Goal: Task Accomplishment & Management: Manage account settings

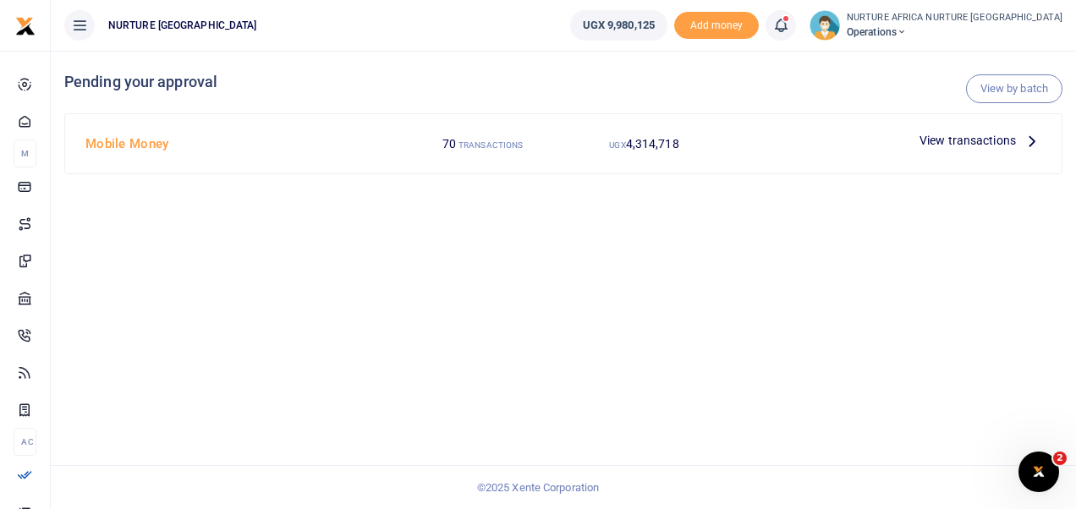
click at [790, 22] on icon at bounding box center [781, 25] width 17 height 19
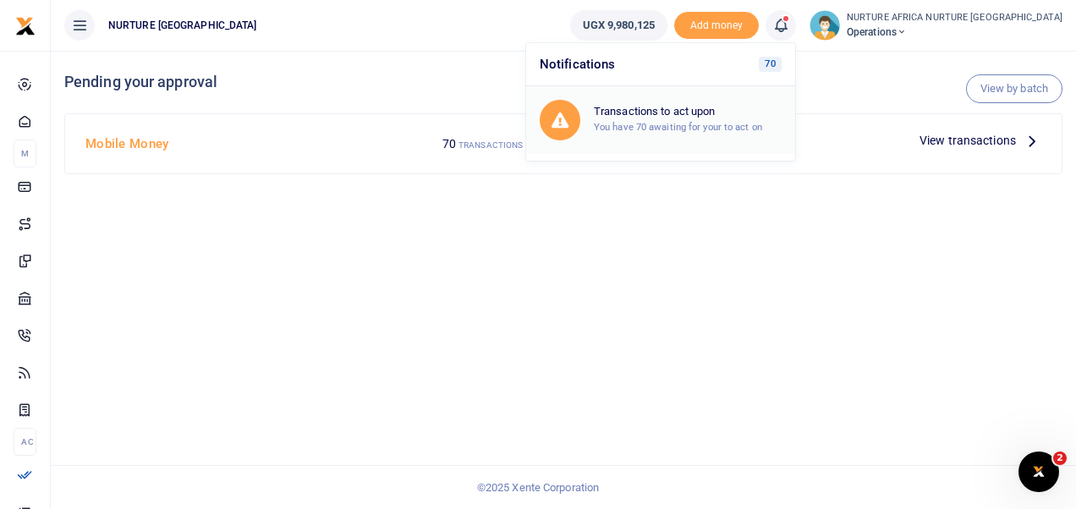
click at [733, 124] on small "You have 70 awaiting for your to act on" at bounding box center [678, 127] width 168 height 12
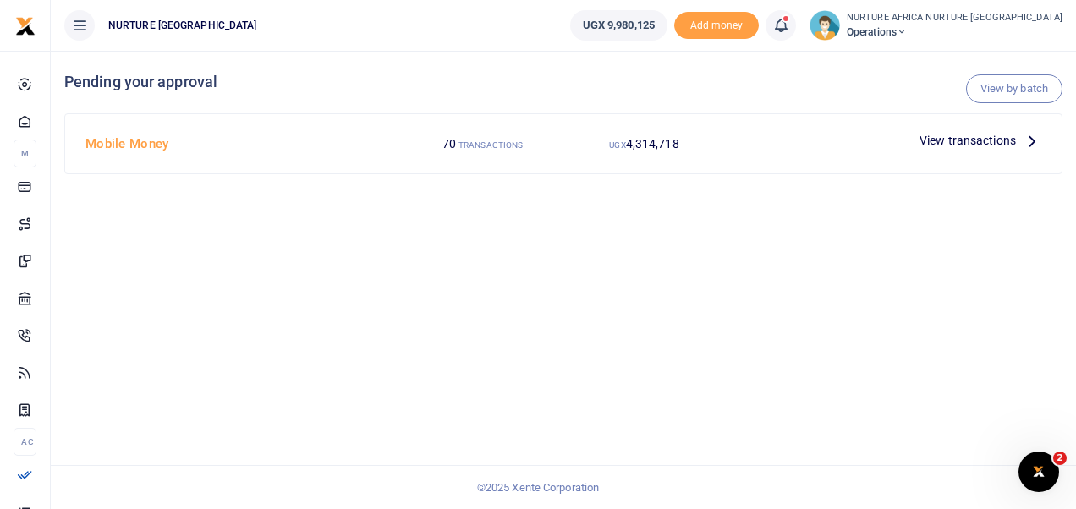
click at [944, 135] on span "View transactions" at bounding box center [968, 140] width 96 height 19
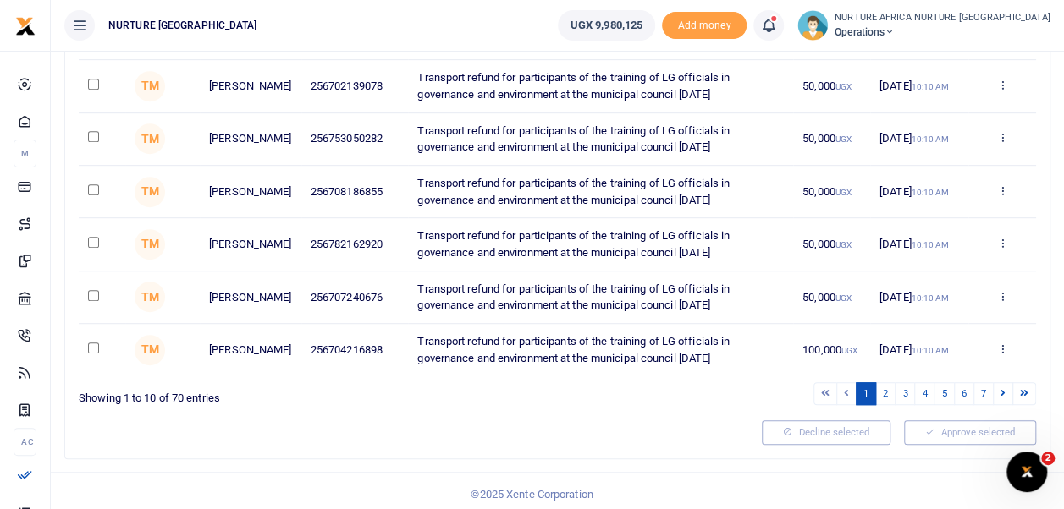
scroll to position [421, 0]
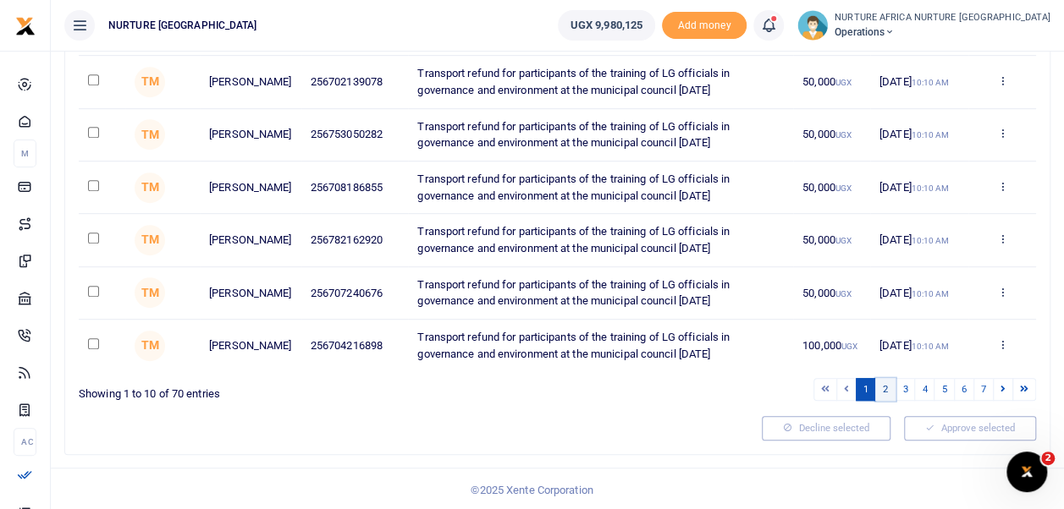
click at [888, 388] on link "2" at bounding box center [885, 389] width 20 height 23
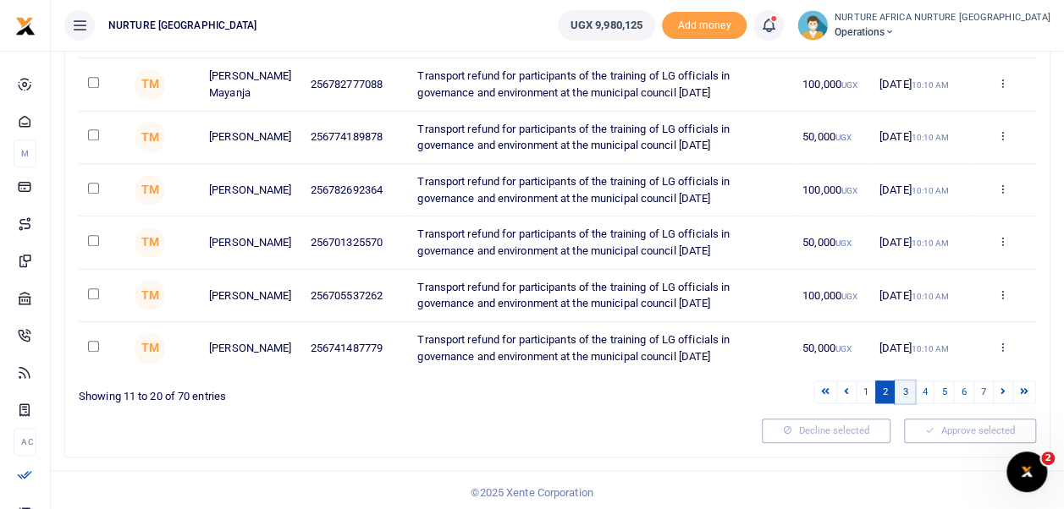
click at [907, 404] on link "3" at bounding box center [905, 392] width 20 height 23
click at [926, 388] on link "4" at bounding box center [924, 392] width 20 height 23
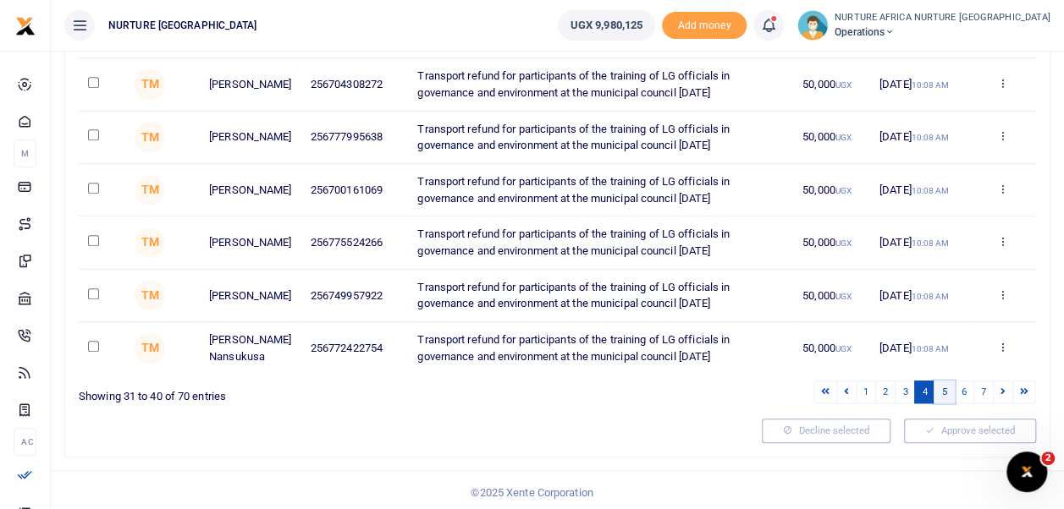
click at [945, 404] on link "5" at bounding box center [943, 392] width 20 height 23
click at [797, 425] on div "Decline selected" at bounding box center [826, 431] width 142 height 24
click at [987, 386] on link "7" at bounding box center [983, 392] width 20 height 23
